Goal: Obtain resource: Download file/media

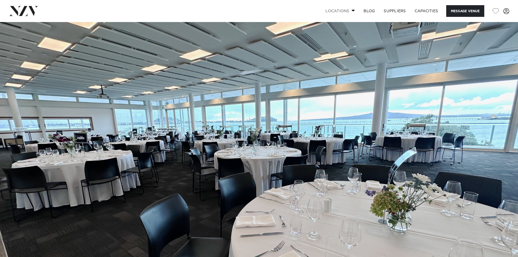
click at [341, 13] on link "Locations" at bounding box center [340, 11] width 38 height 12
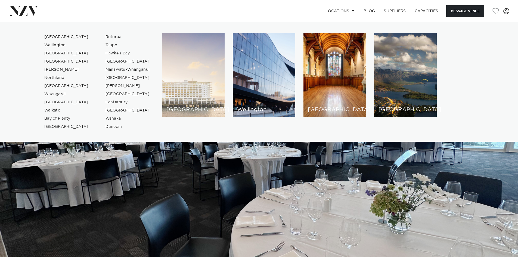
click at [180, 79] on div "[GEOGRAPHIC_DATA]" at bounding box center [193, 75] width 63 height 84
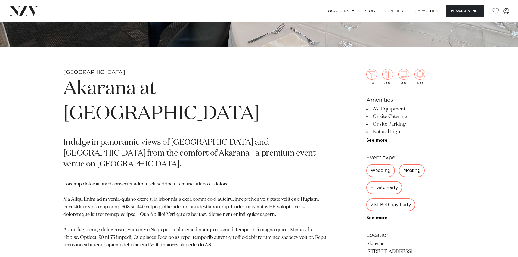
scroll to position [217, 0]
click at [385, 76] on img at bounding box center [387, 74] width 11 height 11
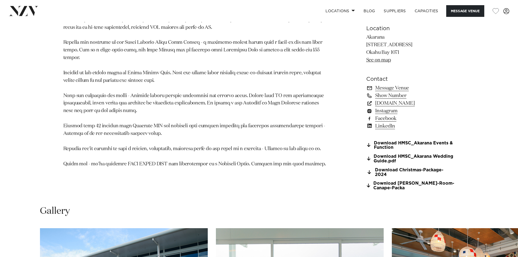
scroll to position [435, 0]
click at [388, 146] on link "Download HMSC_Akarana Events & Function" at bounding box center [410, 145] width 89 height 9
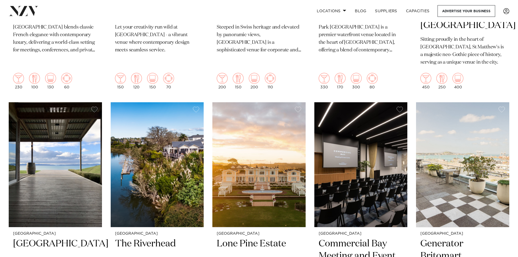
scroll to position [1169, 0]
